Goal: Task Accomplishment & Management: Manage account settings

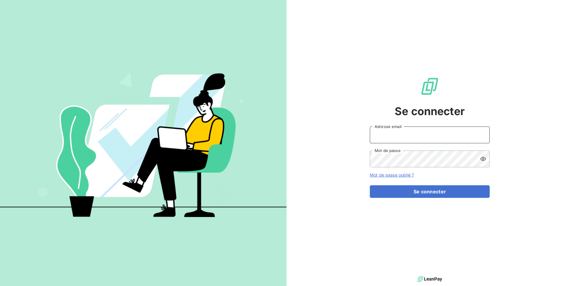
click at [427, 137] on input "Adresse email" at bounding box center [430, 134] width 120 height 17
type input "[EMAIL_ADDRESS][PERSON_NAME][DOMAIN_NAME]"
click at [370, 185] on button "Se connecter" at bounding box center [430, 191] width 120 height 13
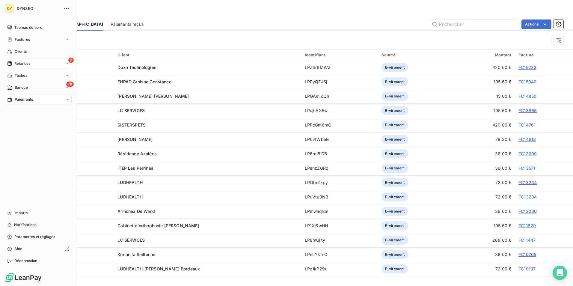
click at [14, 63] on span "Relances" at bounding box center [22, 63] width 16 height 5
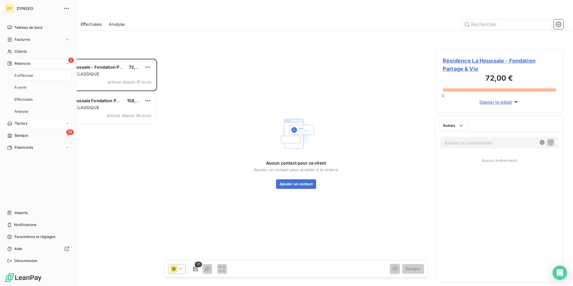
scroll to position [222, 124]
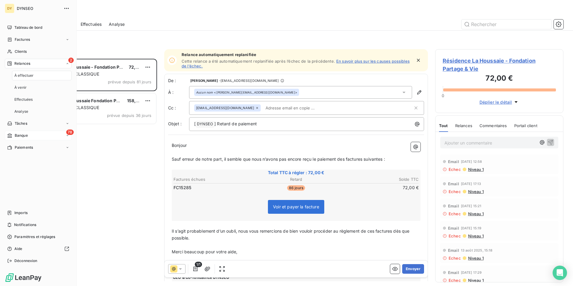
click at [52, 134] on div "78 Banque" at bounding box center [38, 136] width 67 height 10
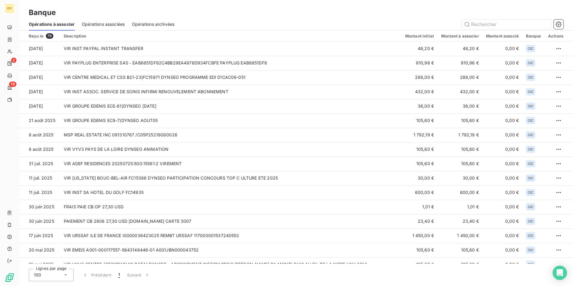
click at [105, 26] on span "Opérations associées" at bounding box center [103, 24] width 43 height 6
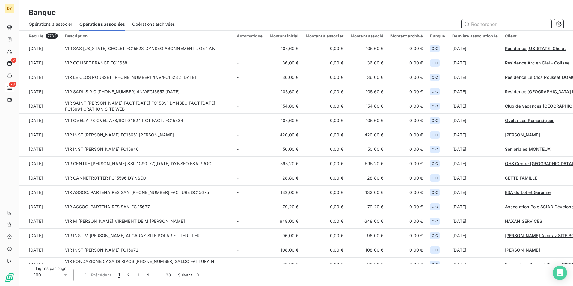
click at [61, 24] on span "Opérations à associer" at bounding box center [50, 24] width 43 height 6
